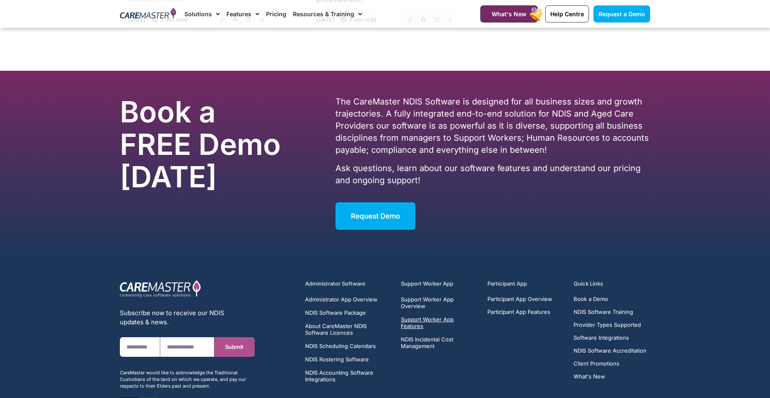
scroll to position [874, 0]
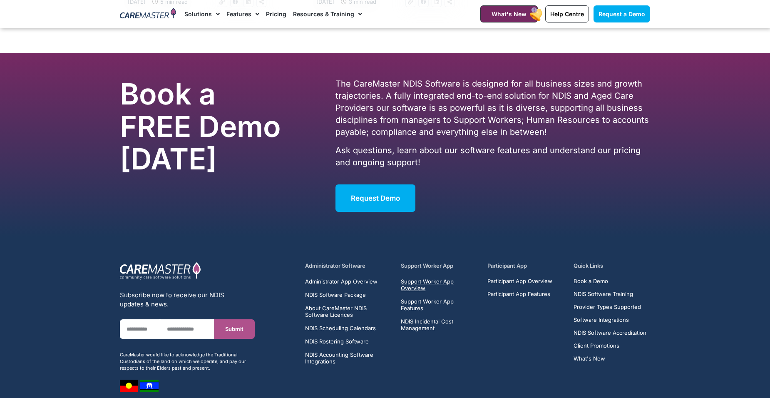
click at [414, 278] on span "Support Worker App Overview" at bounding box center [439, 284] width 77 height 13
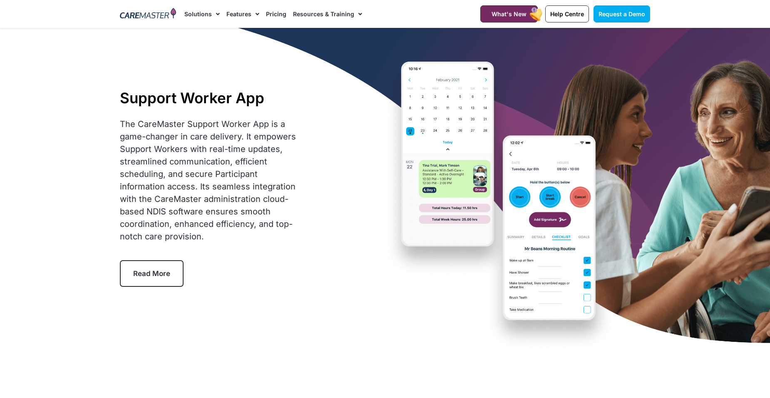
click at [216, 13] on span "Menu" at bounding box center [216, 14] width 8 height 14
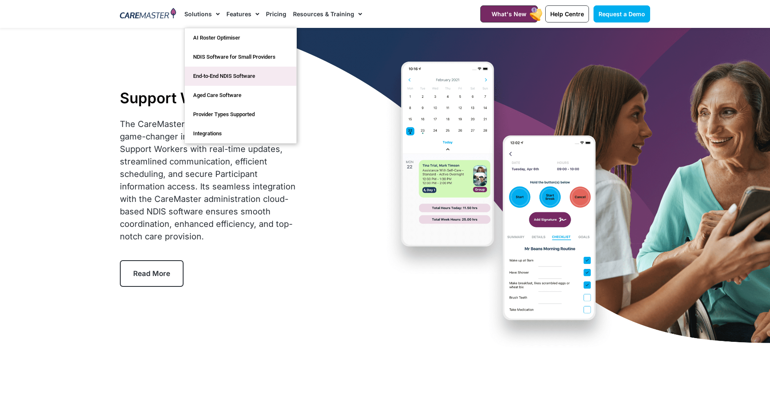
click at [219, 74] on link "End-to-End NDIS Software" at bounding box center [240, 76] width 111 height 19
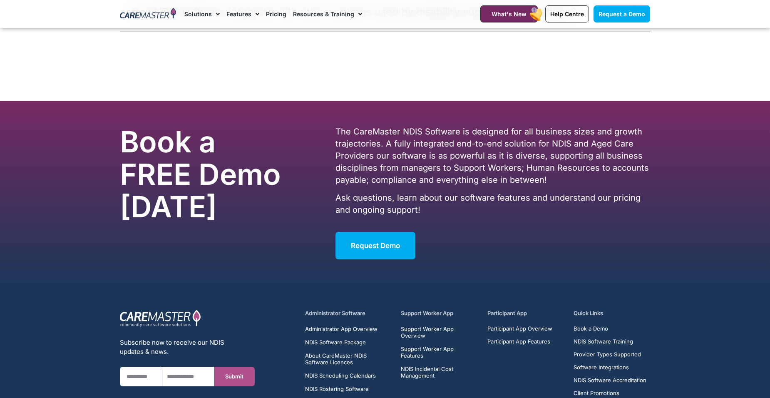
scroll to position [3032, 0]
